Goal: Information Seeking & Learning: Get advice/opinions

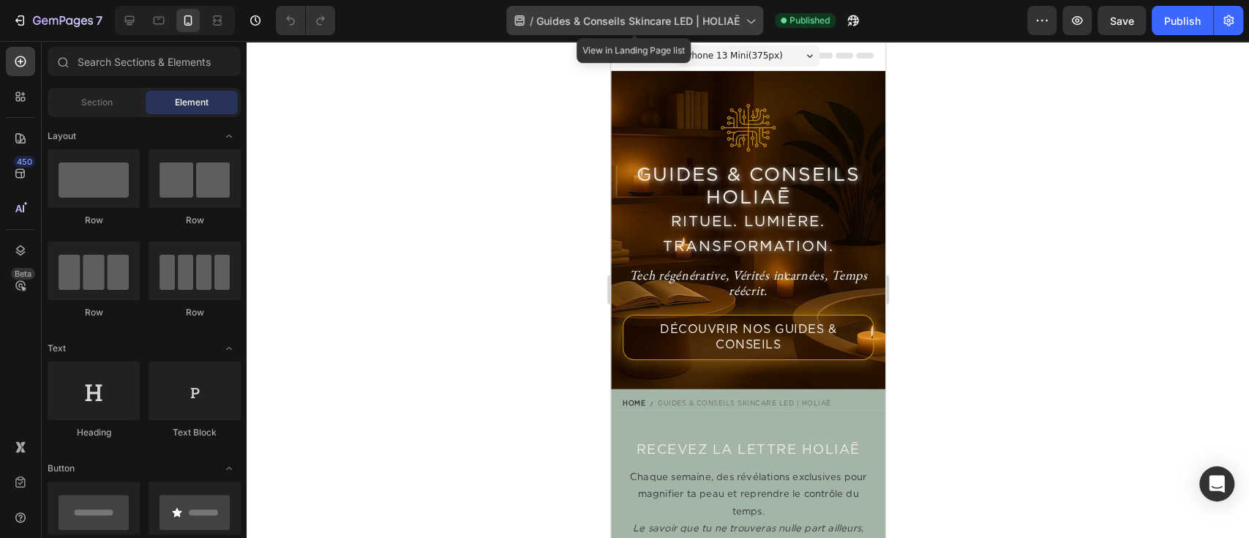
click at [669, 20] on span "Guides & Conseils Skincare LED | HOLIAĒ" at bounding box center [637, 20] width 203 height 15
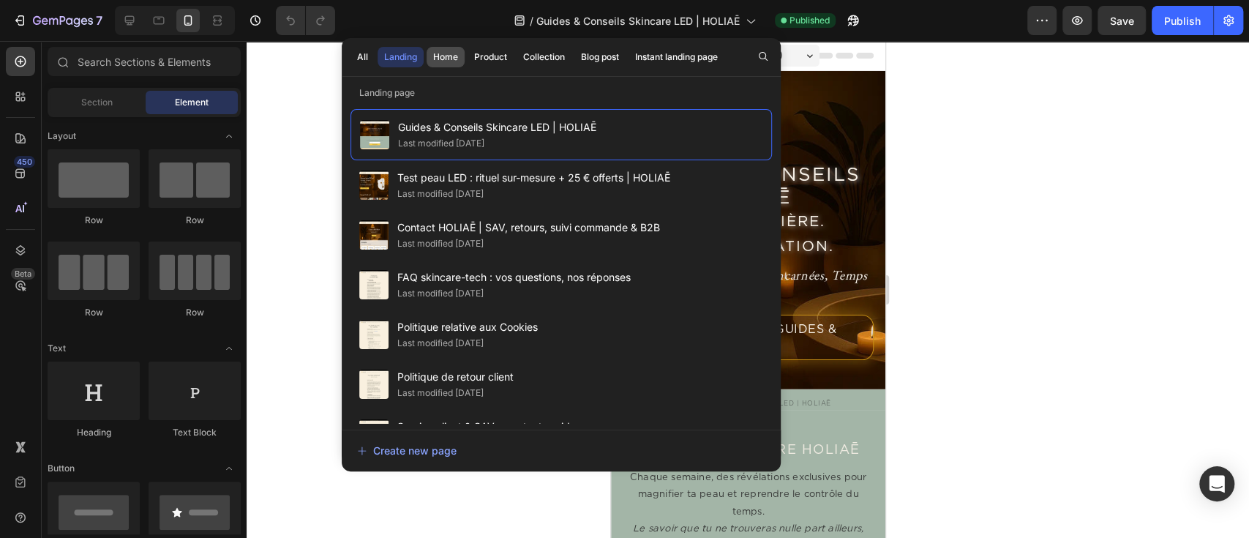
click at [467, 64] on button "Home" at bounding box center [490, 57] width 46 height 20
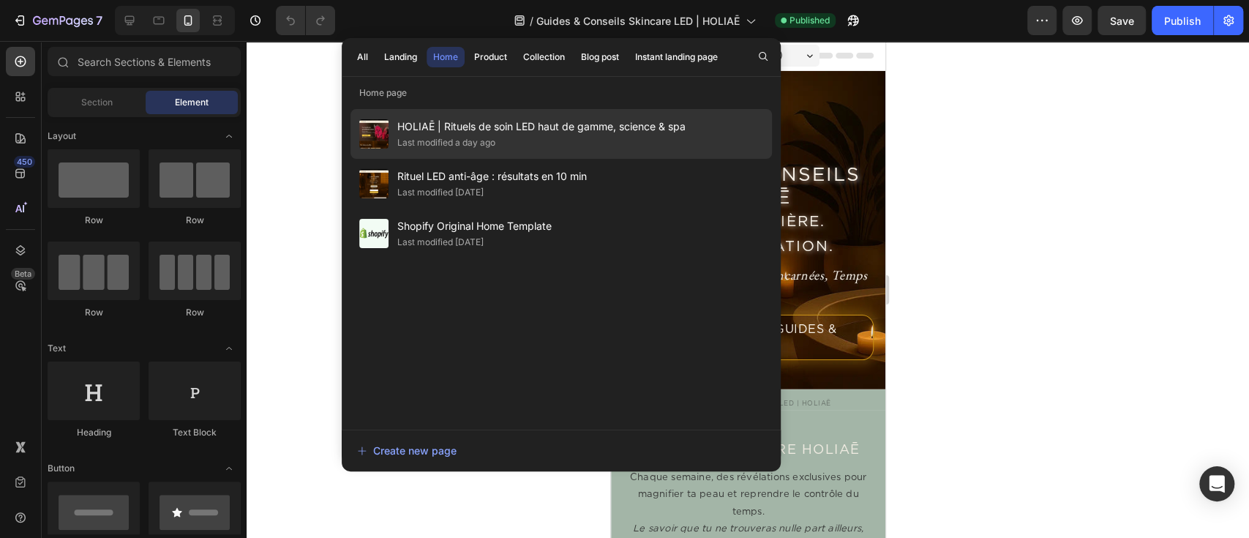
click at [456, 125] on span "HOLIAĒ | Rituels de soin LED haut de gamme, science & spa" at bounding box center [541, 127] width 288 height 18
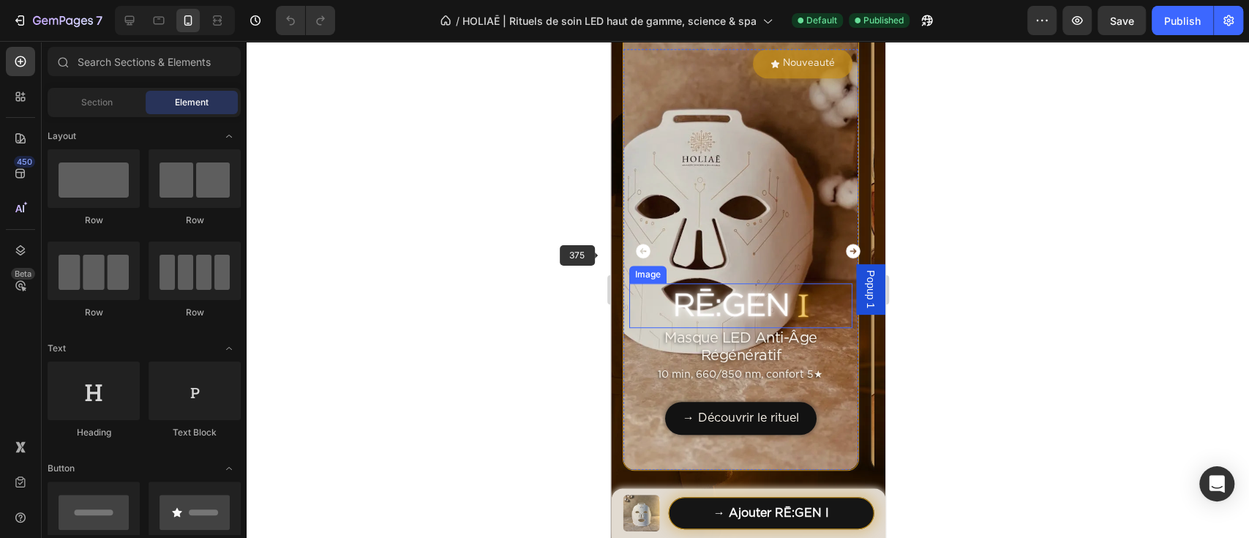
scroll to position [682, 0]
drag, startPoint x: 125, startPoint y: 29, endPoint x: 164, endPoint y: 31, distance: 38.9
click at [125, 28] on div at bounding box center [129, 20] width 23 height 23
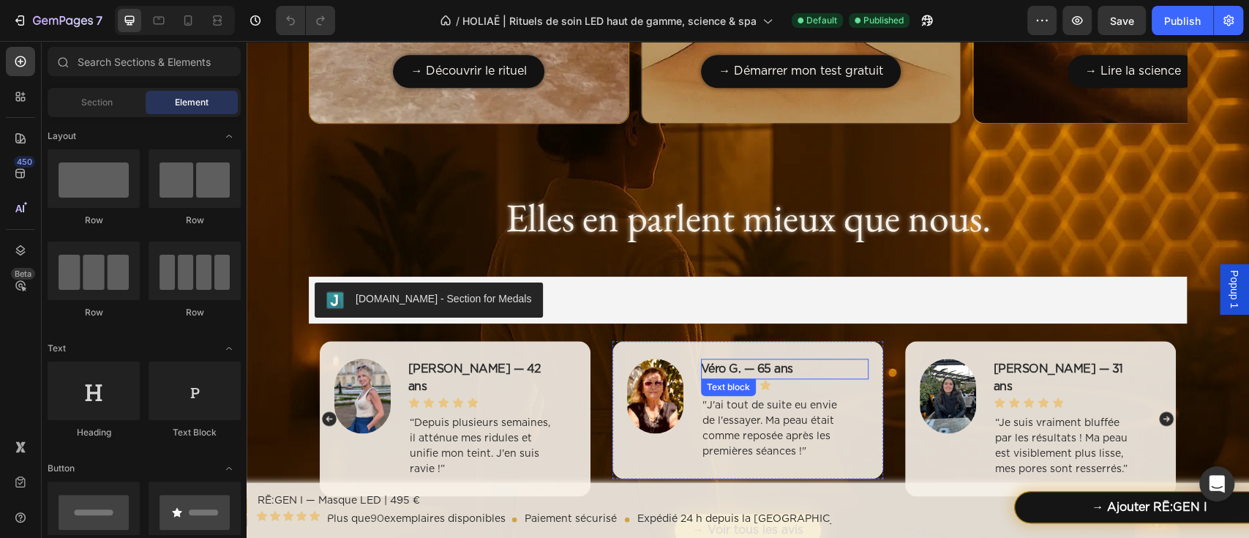
scroll to position [1229, 0]
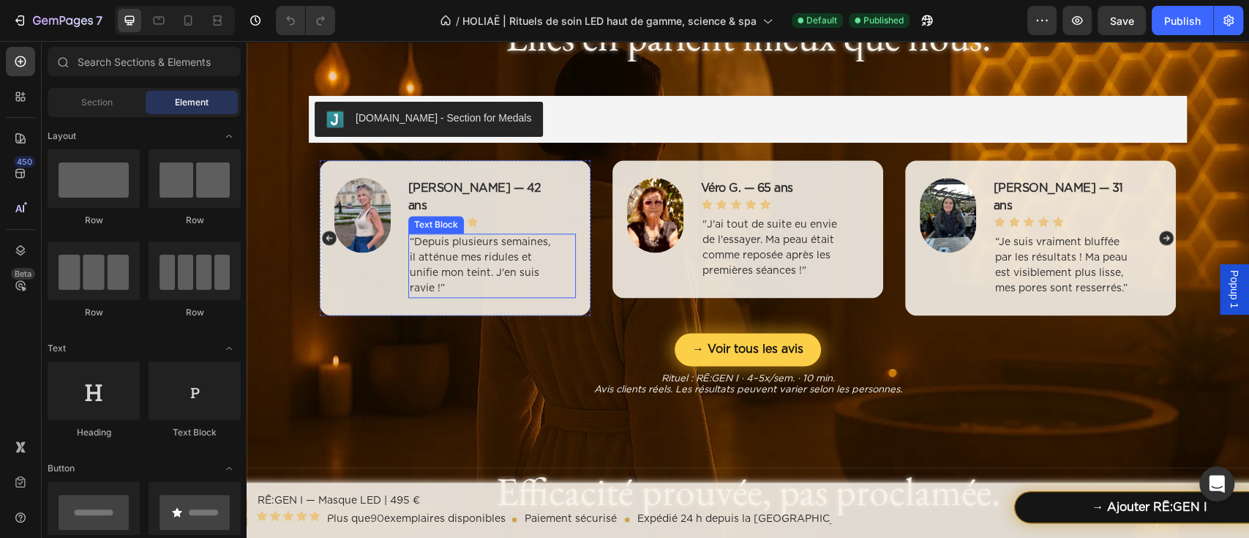
click at [467, 235] on p "“Depuis plusieurs semaines, il atténue mes ridules et unifie mon teint. J'en su…" at bounding box center [481, 265] width 143 height 61
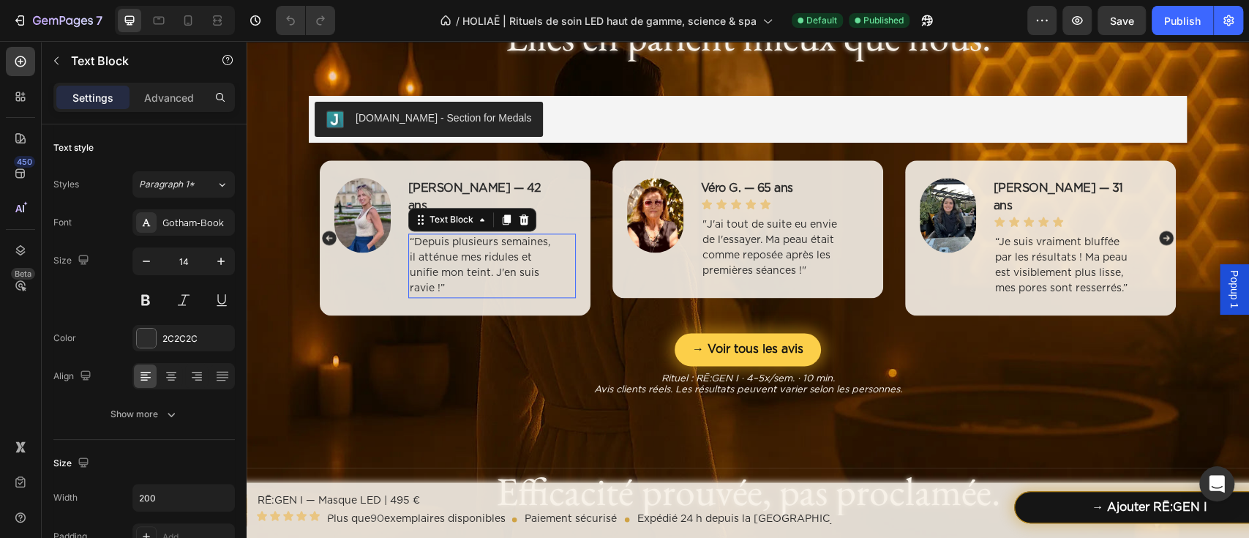
click at [467, 235] on p "“Depuis plusieurs semaines, il atténue mes ridules et unifie mon teint. J'en su…" at bounding box center [481, 265] width 143 height 61
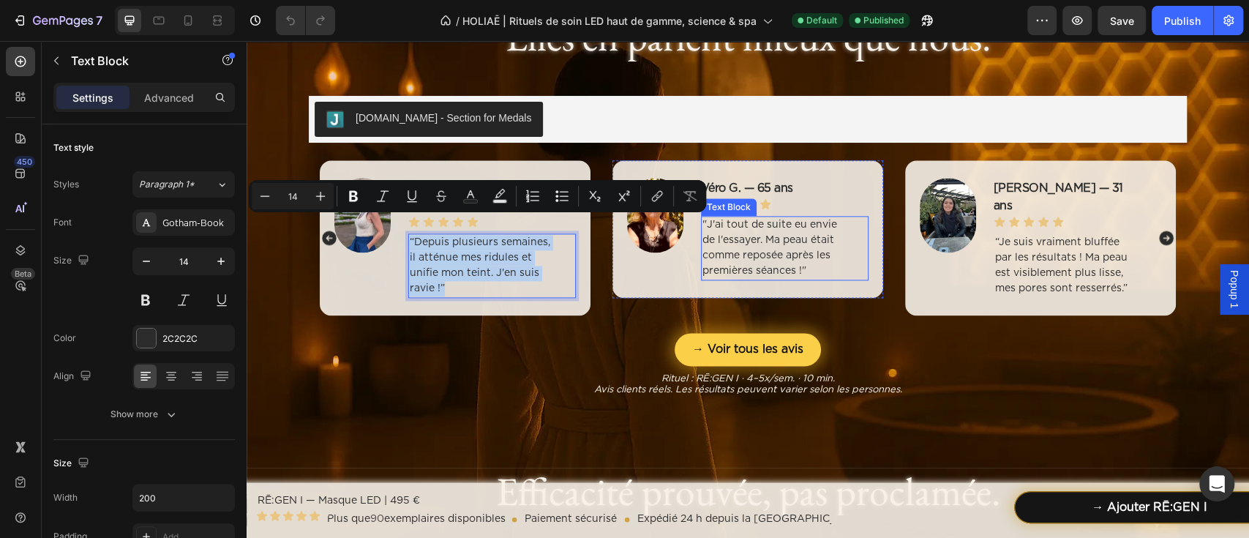
click at [791, 249] on p ""J'ai tout de suite eu envie de l'essayer. Ma peau était comme reposée après le…" at bounding box center [773, 247] width 143 height 61
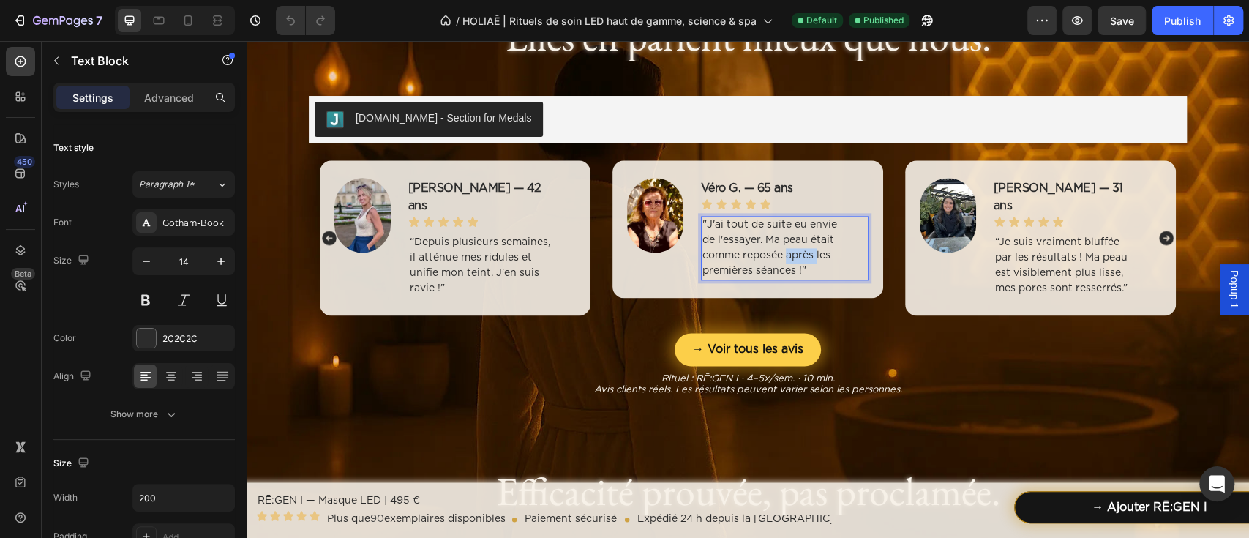
click at [791, 249] on p ""J'ai tout de suite eu envie de l'essayer. Ma peau était comme reposée après le…" at bounding box center [773, 247] width 143 height 61
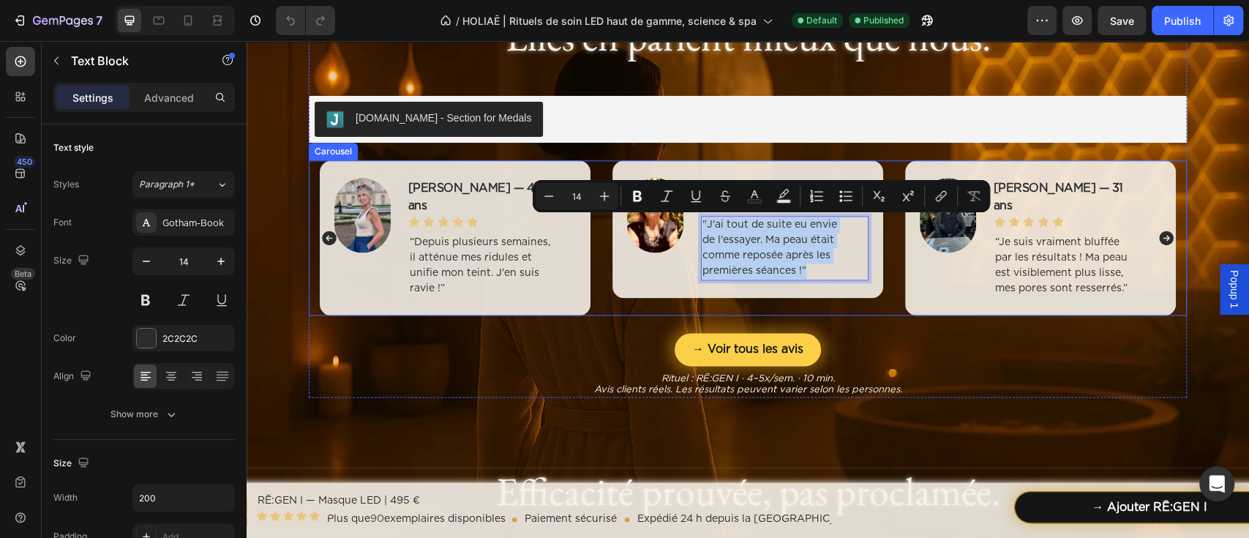
click at [322, 232] on icon "Carousel Back Arrow" at bounding box center [329, 237] width 15 height 15
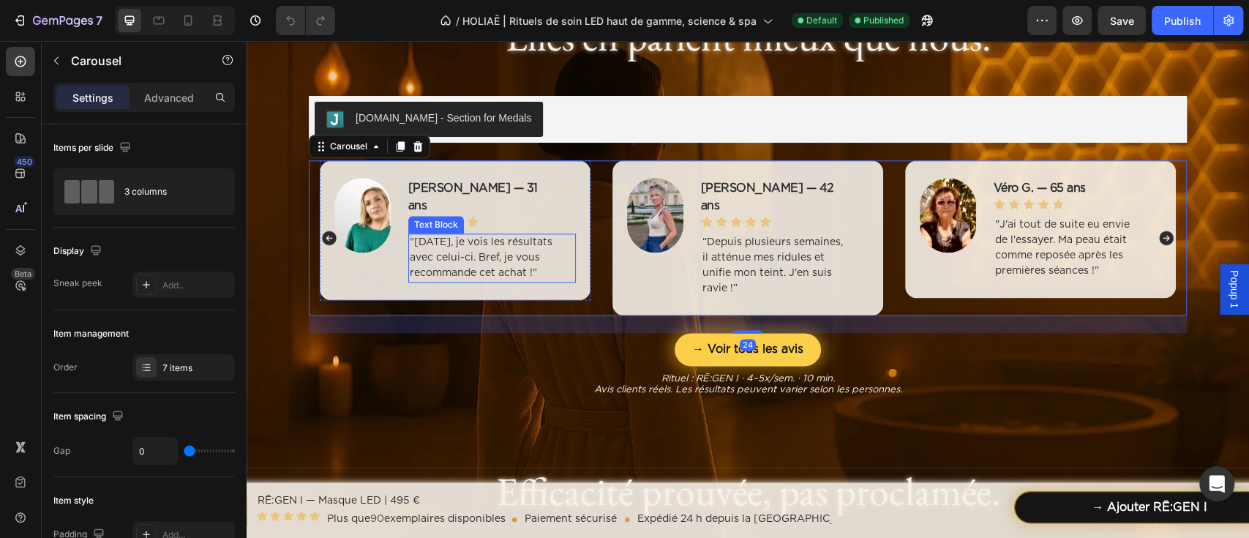
click at [431, 236] on p ""[DATE], je vois les résultats avec celui-ci. Bref, je vous recommande cet acha…" at bounding box center [481, 258] width 143 height 46
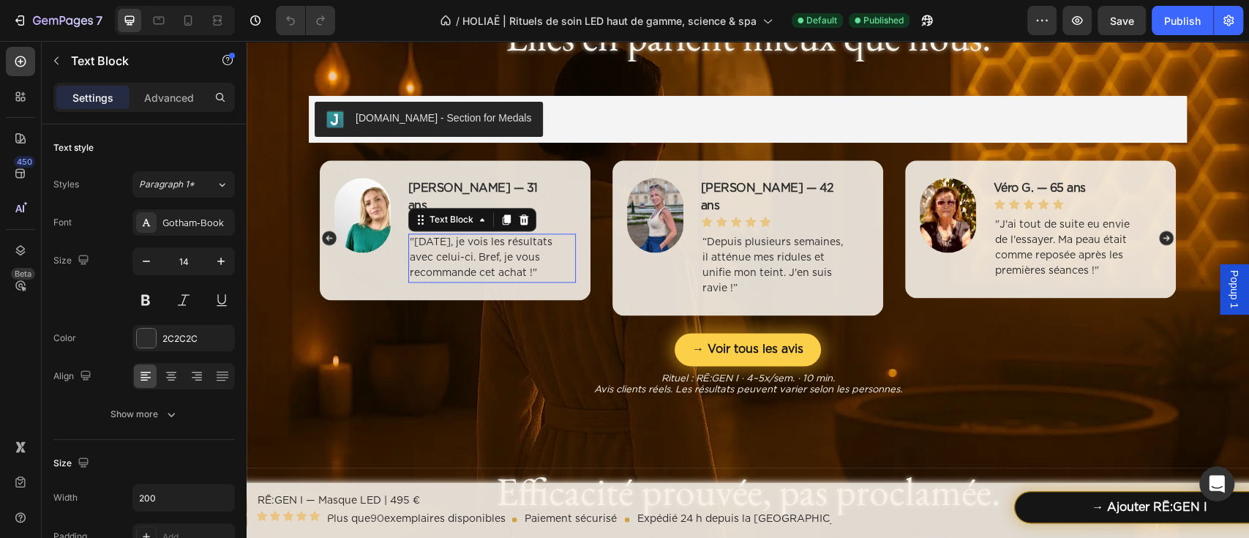
click at [431, 236] on p ""[DATE], je vois les résultats avec celui-ci. Bref, je vous recommande cet acha…" at bounding box center [481, 258] width 143 height 46
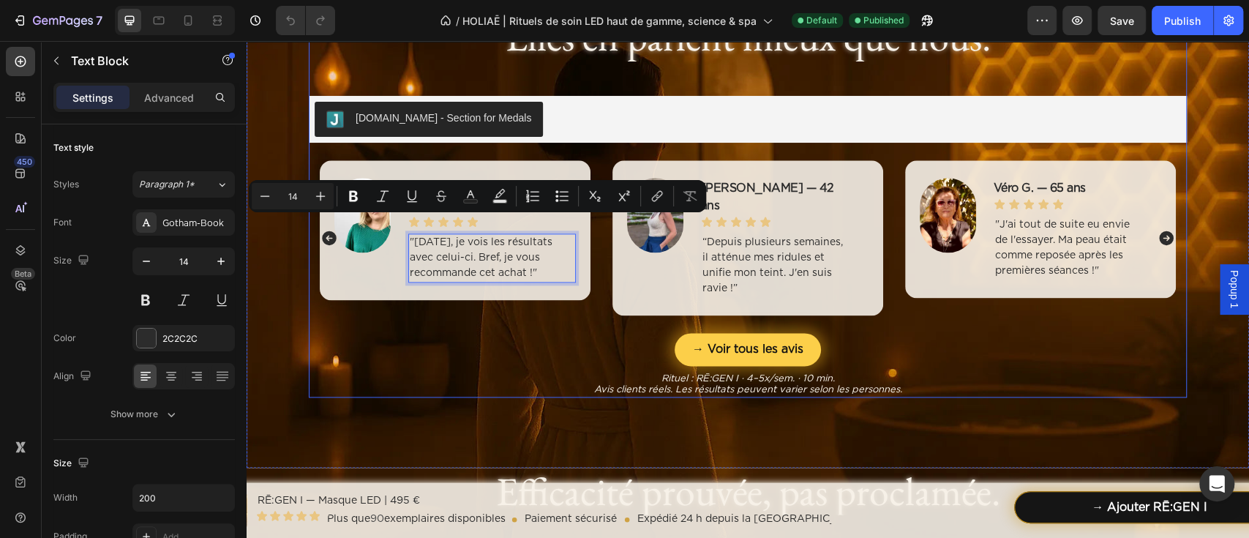
click at [465, 333] on div "→ Voir tous les avis Button" at bounding box center [748, 349] width 878 height 33
